Goal: Information Seeking & Learning: Learn about a topic

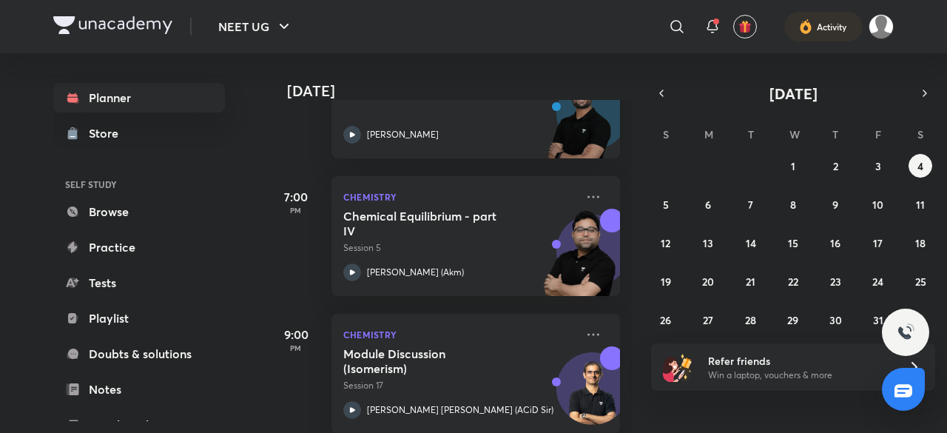
scroll to position [996, 0]
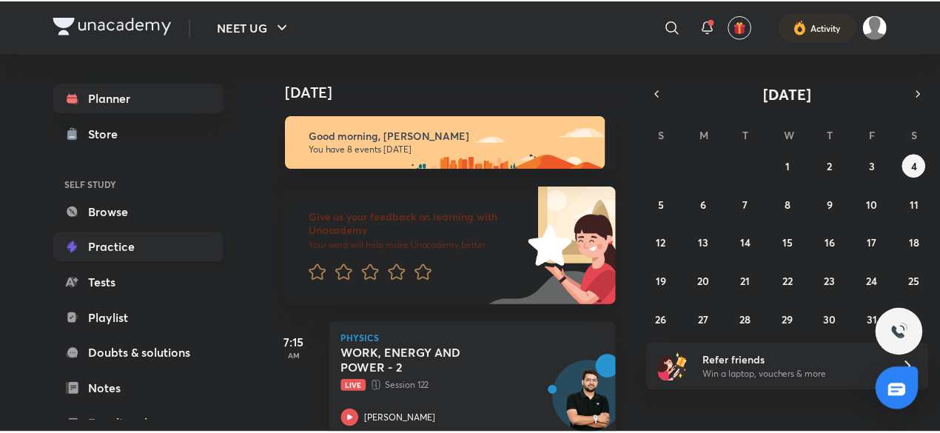
scroll to position [161, 0]
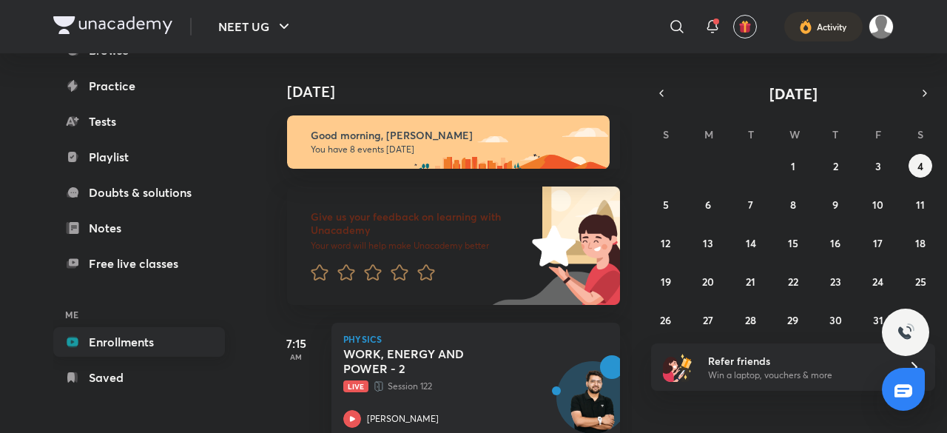
click at [132, 336] on link "Enrollments" at bounding box center [139, 342] width 172 height 30
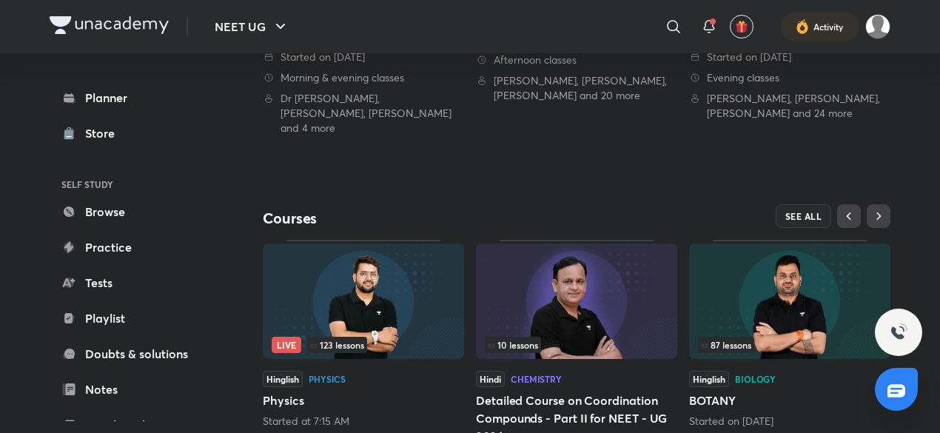
scroll to position [602, 0]
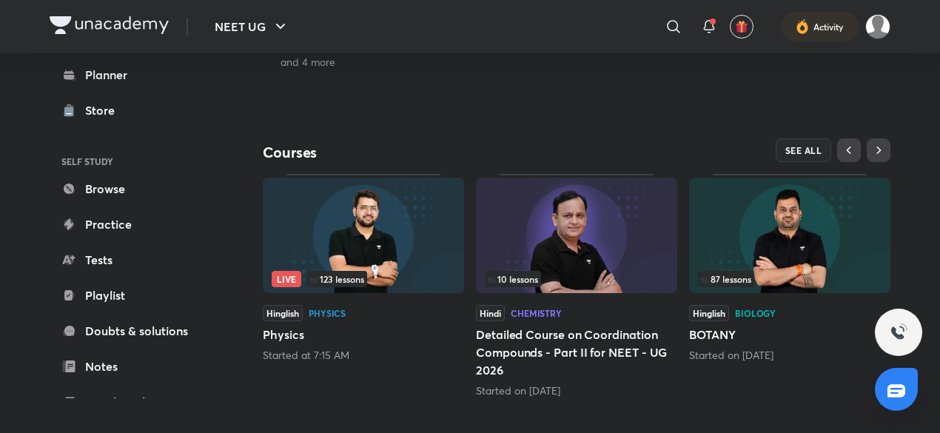
click at [759, 309] on div "Biology" at bounding box center [755, 313] width 41 height 9
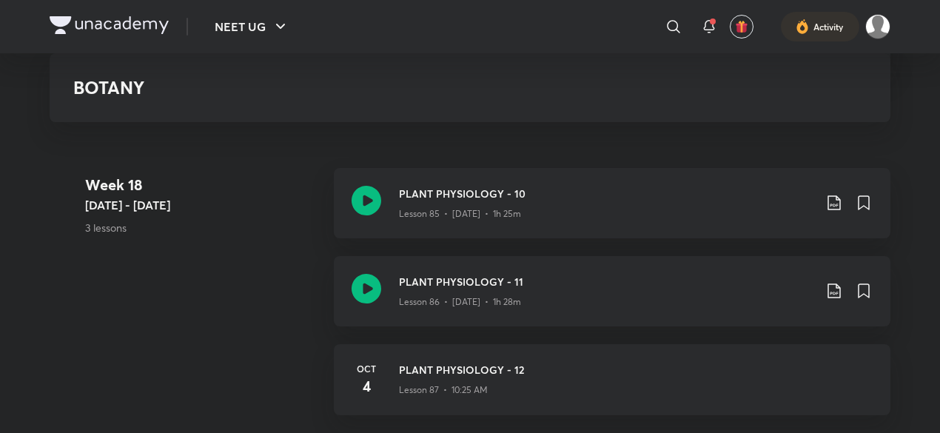
scroll to position [9215, 0]
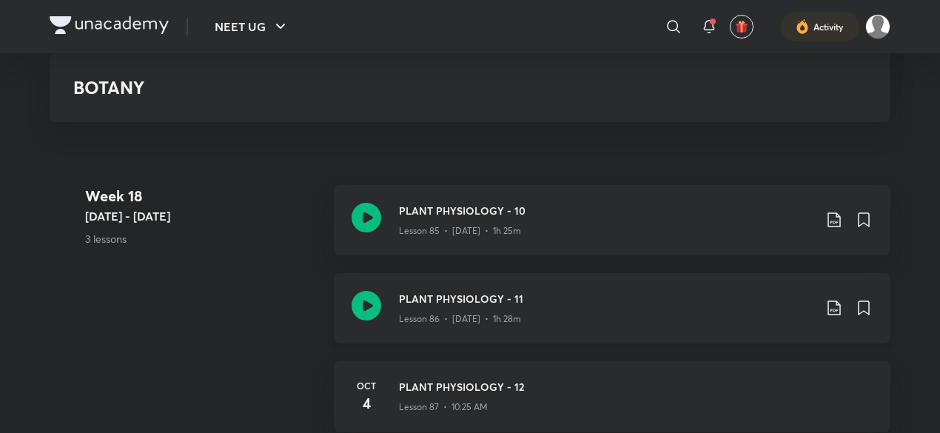
click at [836, 302] on icon at bounding box center [833, 308] width 13 height 15
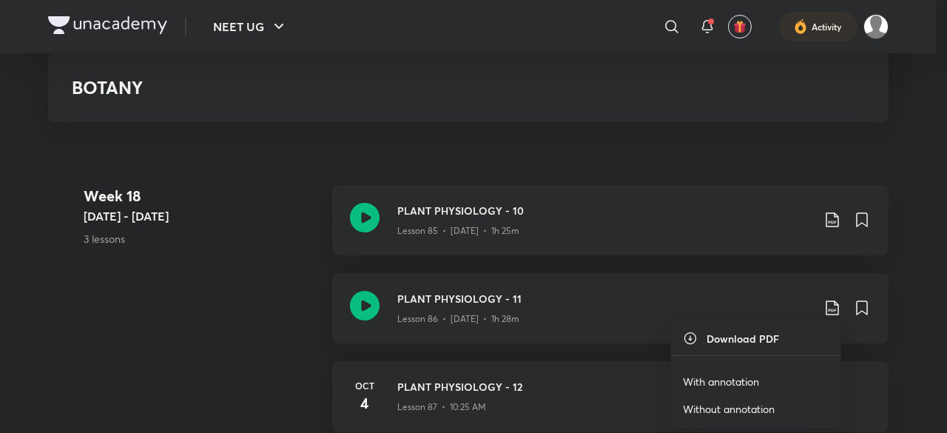
click at [727, 380] on p "With annotation" at bounding box center [721, 382] width 76 height 16
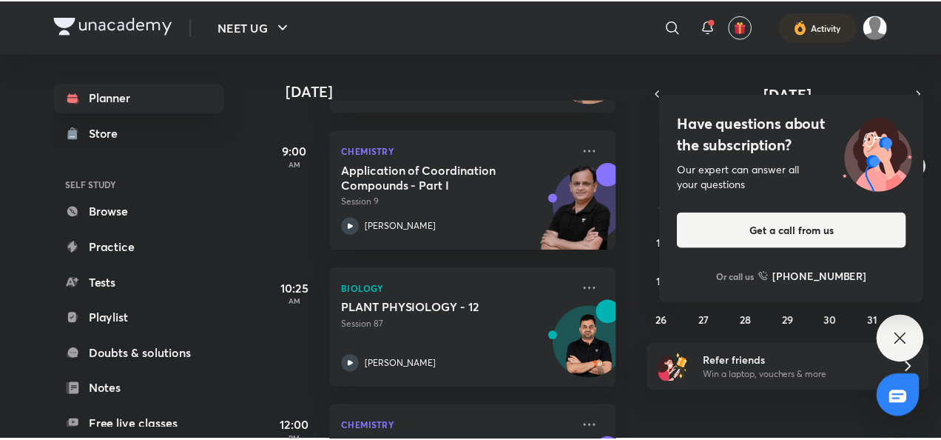
scroll to position [471, 0]
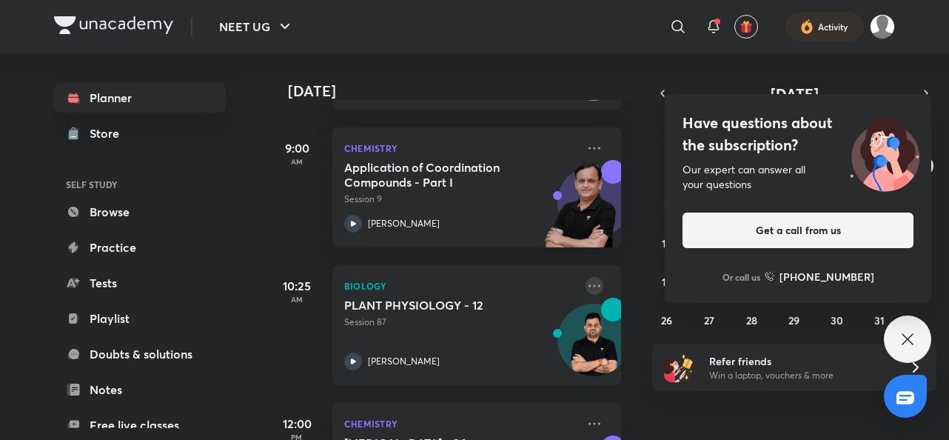
click at [585, 290] on icon at bounding box center [594, 286] width 18 height 18
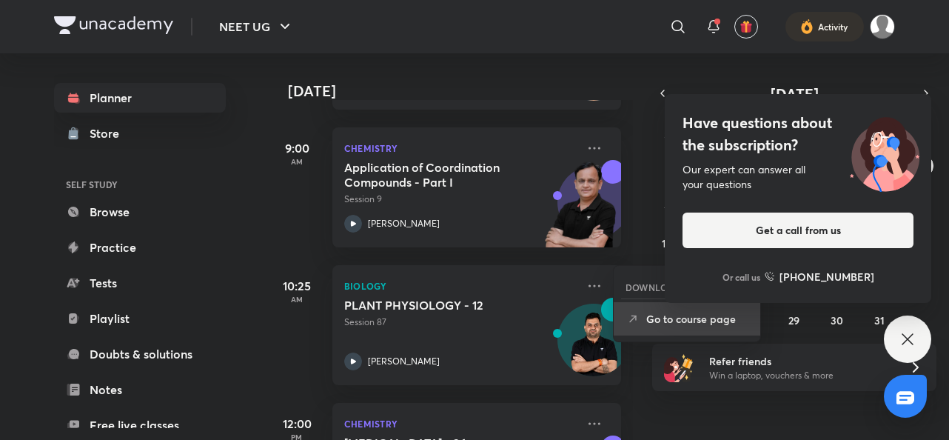
click at [641, 317] on li "Go to course page" at bounding box center [686, 318] width 147 height 33
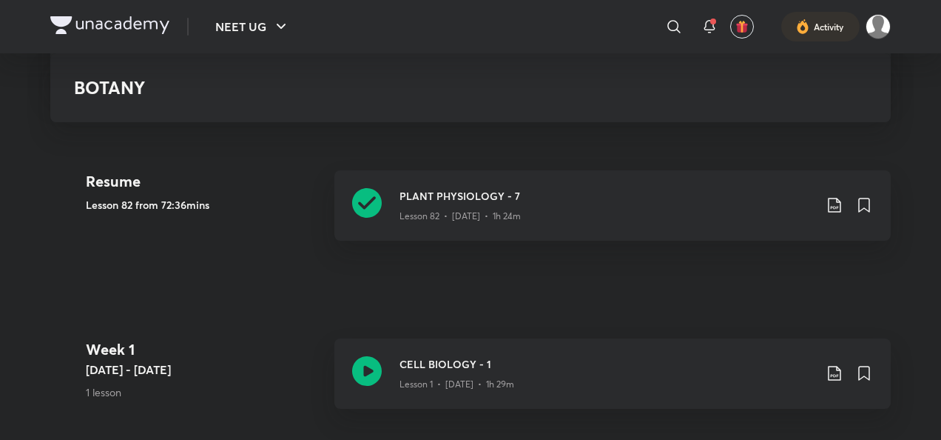
scroll to position [304, 0]
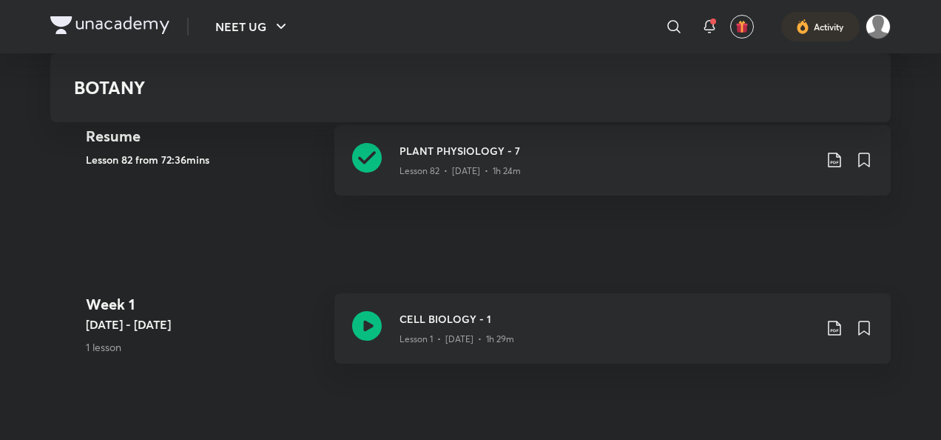
scroll to position [350, 0]
